Goal: Navigation & Orientation: Find specific page/section

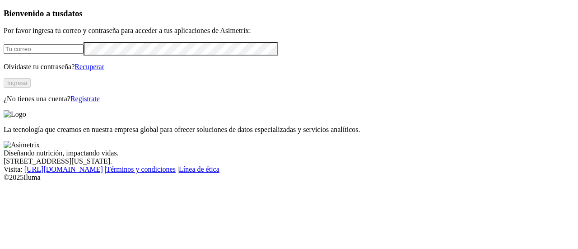
type input "[PERSON_NAME][EMAIL_ADDRESS][PERSON_NAME][DOMAIN_NAME]"
click at [31, 88] on button "Ingresa" at bounding box center [17, 82] width 27 height 9
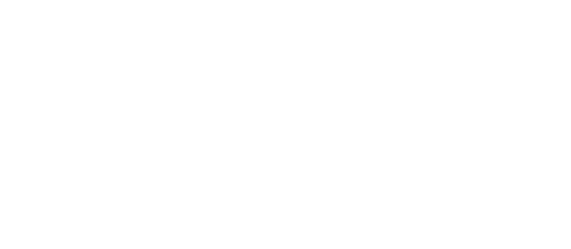
scroll to position [46, 0]
